Goal: Information Seeking & Learning: Understand process/instructions

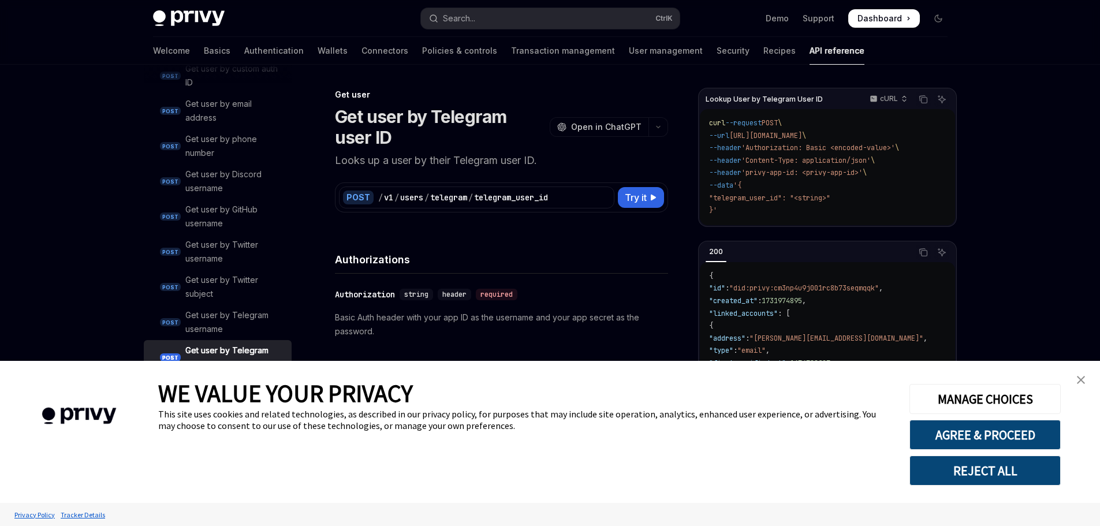
click at [1082, 380] on img "close banner" at bounding box center [1081, 380] width 8 height 8
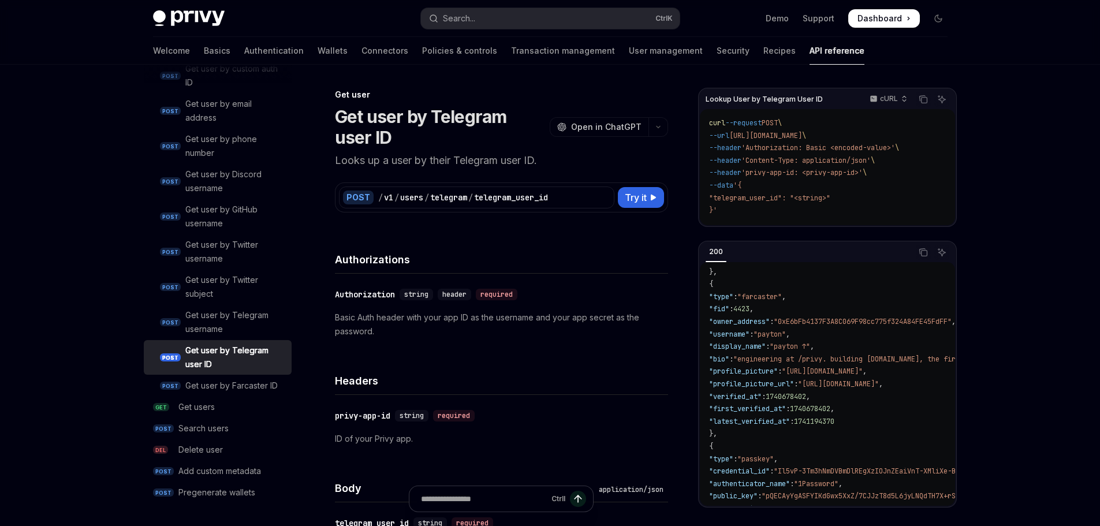
scroll to position [130, 0]
click at [650, 206] on button "Try it" at bounding box center [641, 197] width 46 height 21
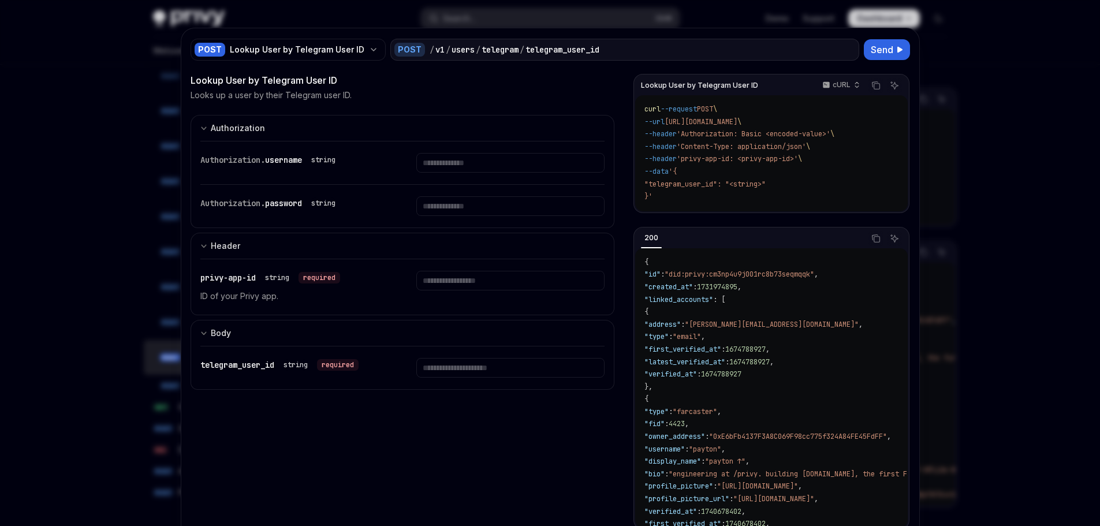
click at [969, 273] on div at bounding box center [550, 263] width 1100 height 526
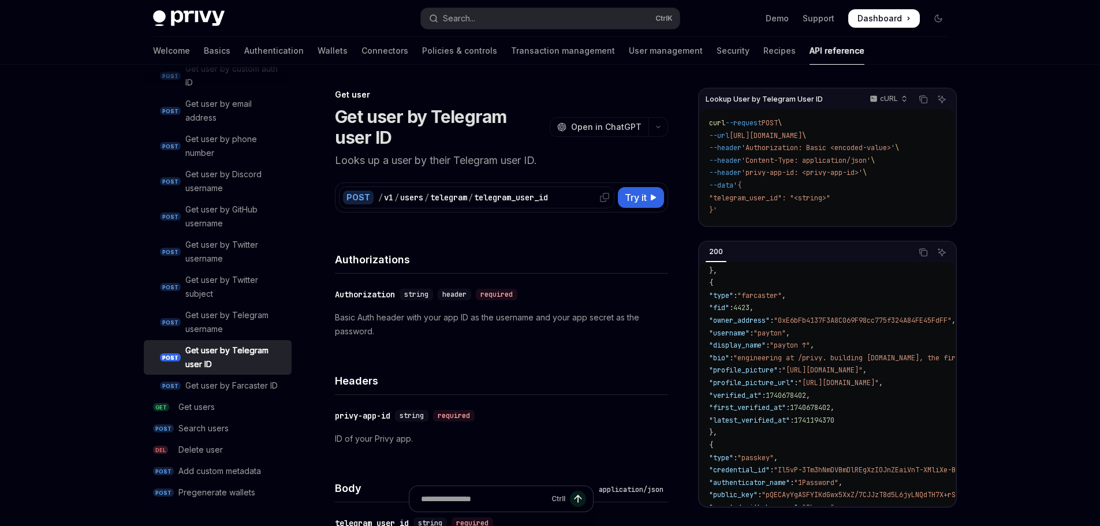
click at [575, 196] on div "/ v1 / users / telegram / telegram_user_id" at bounding box center [494, 198] width 232 height 12
click at [634, 200] on span "Try it" at bounding box center [636, 198] width 22 height 14
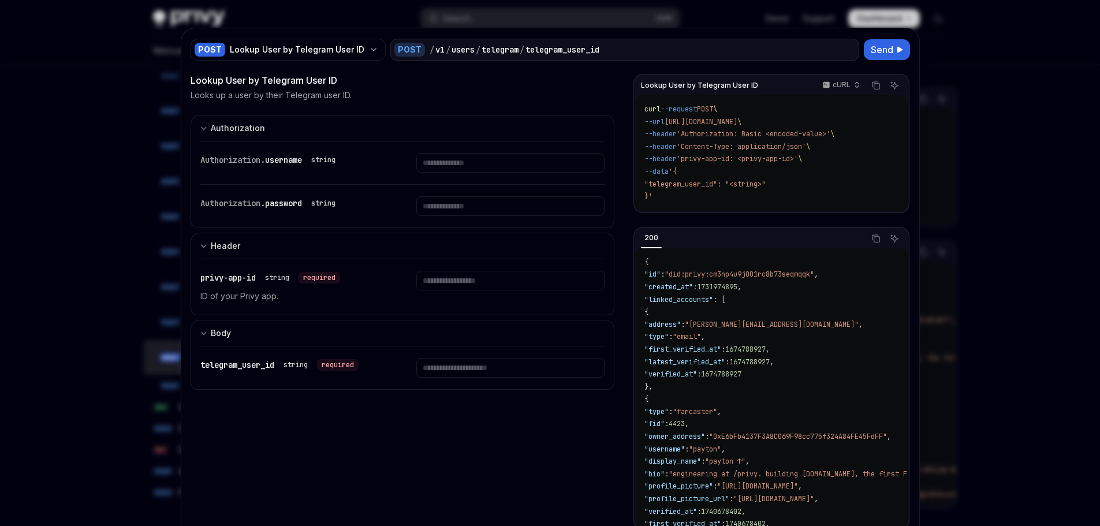
click at [727, 209] on div "curl --request POST \ --url [URL][DOMAIN_NAME] \ --header 'Authorization: Basic…" at bounding box center [771, 153] width 272 height 116
click at [966, 192] on div at bounding box center [550, 263] width 1100 height 526
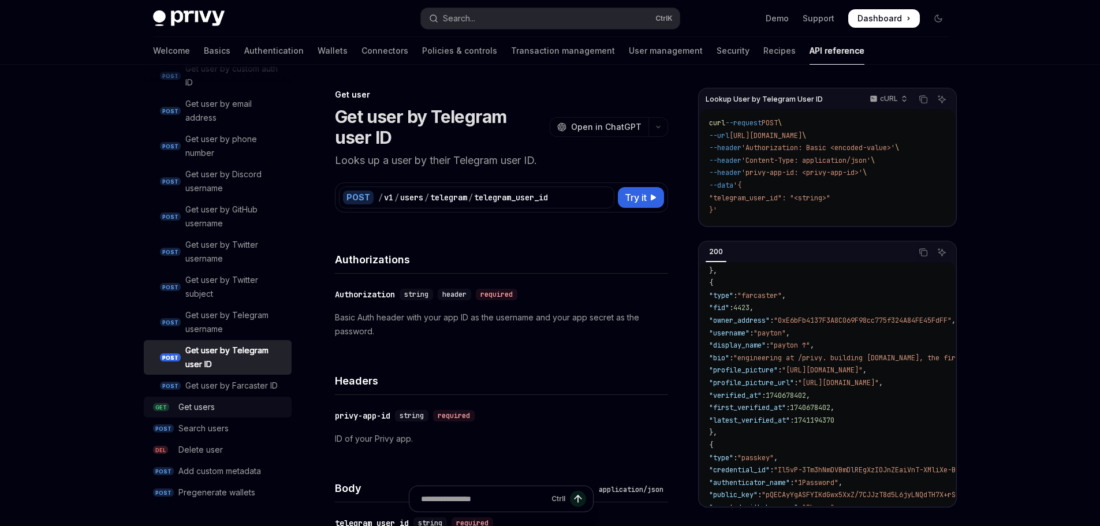
click at [218, 408] on div "Get users" at bounding box center [231, 407] width 106 height 14
type textarea "*"
